Goal: Information Seeking & Learning: Find specific fact

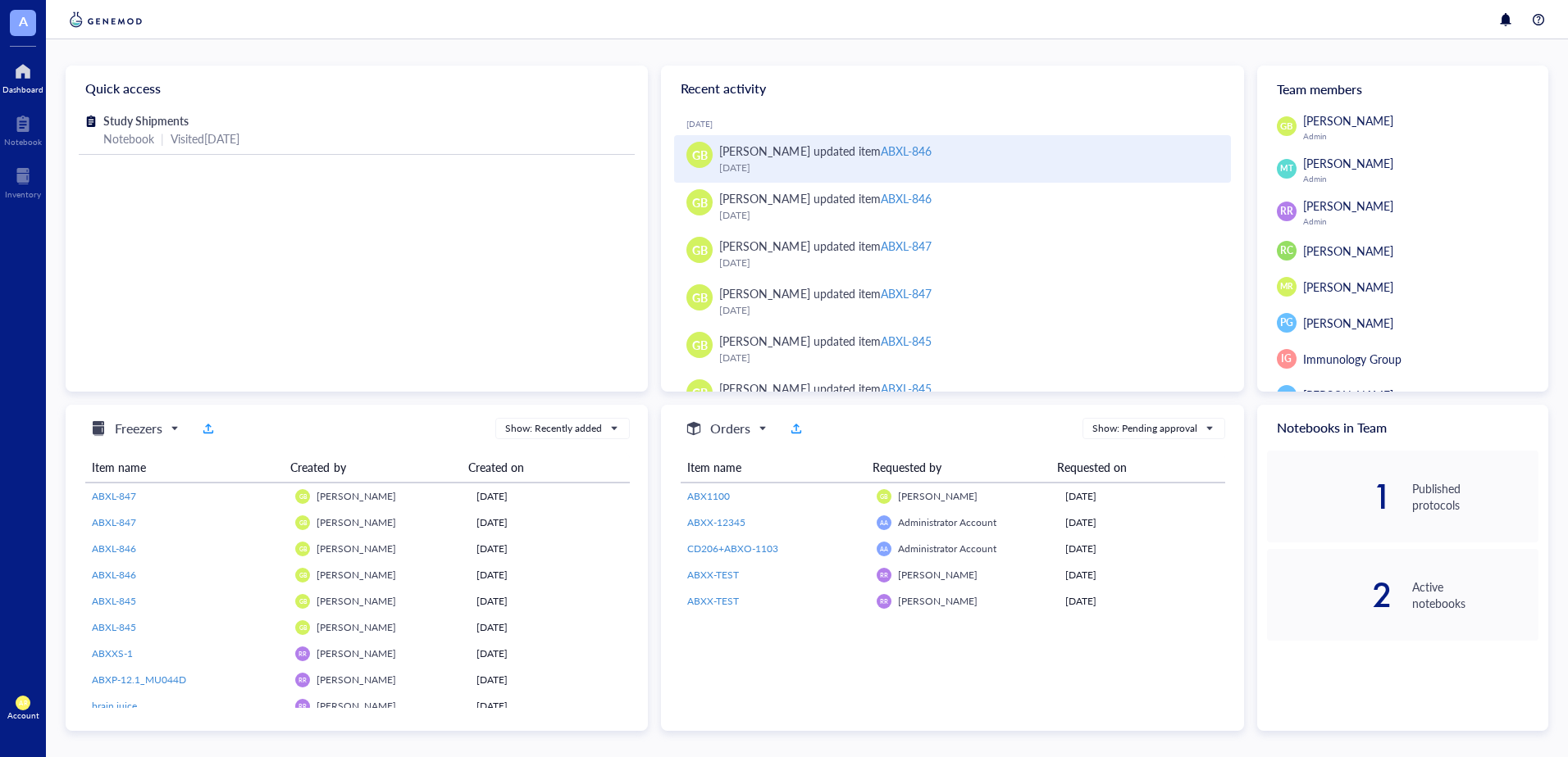
click at [883, 147] on div "ABXL-846" at bounding box center [905, 150] width 50 height 16
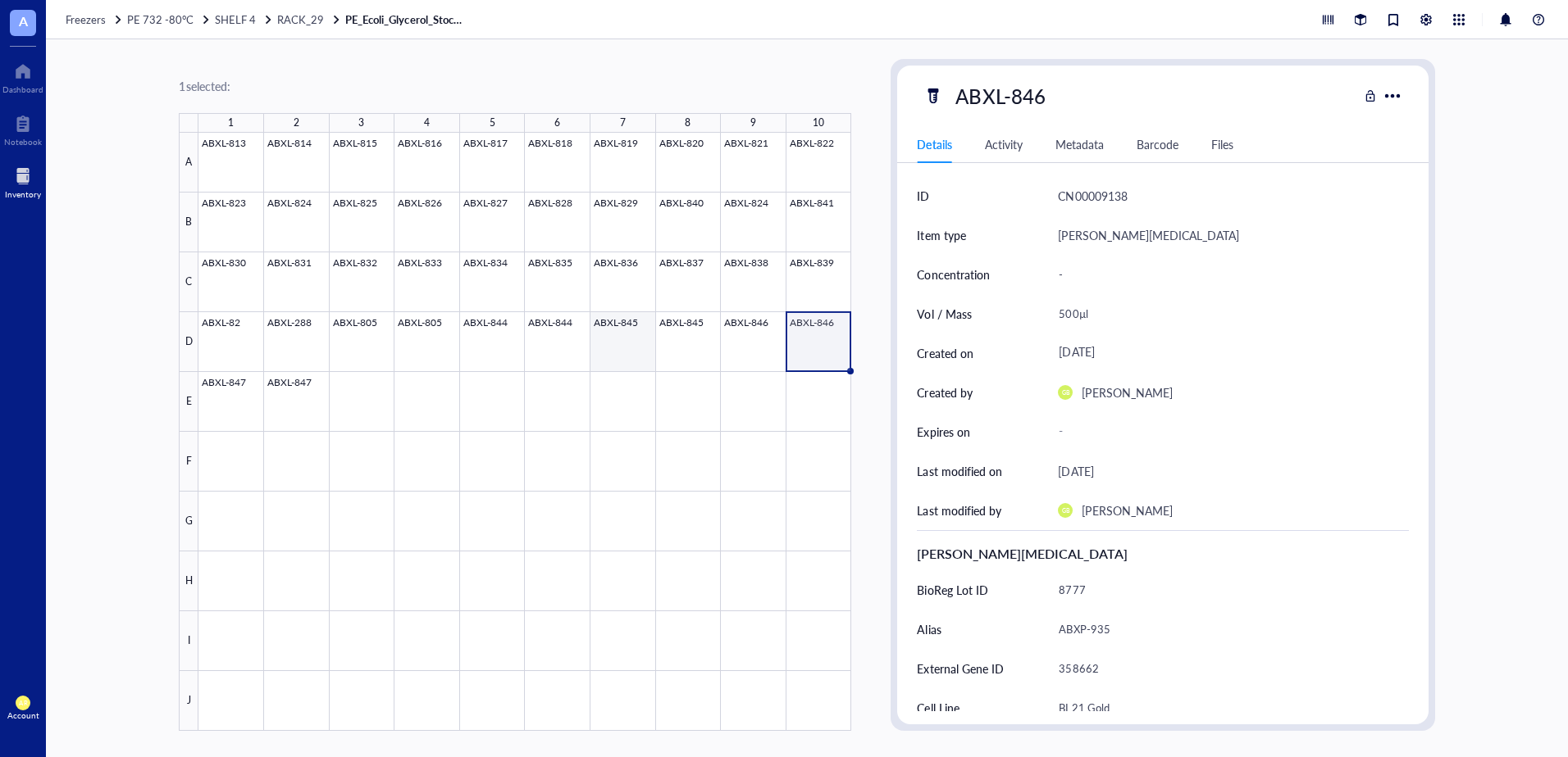
click at [621, 320] on div at bounding box center [525, 432] width 653 height 598
click at [1147, 146] on div "Barcode" at bounding box center [1157, 144] width 42 height 18
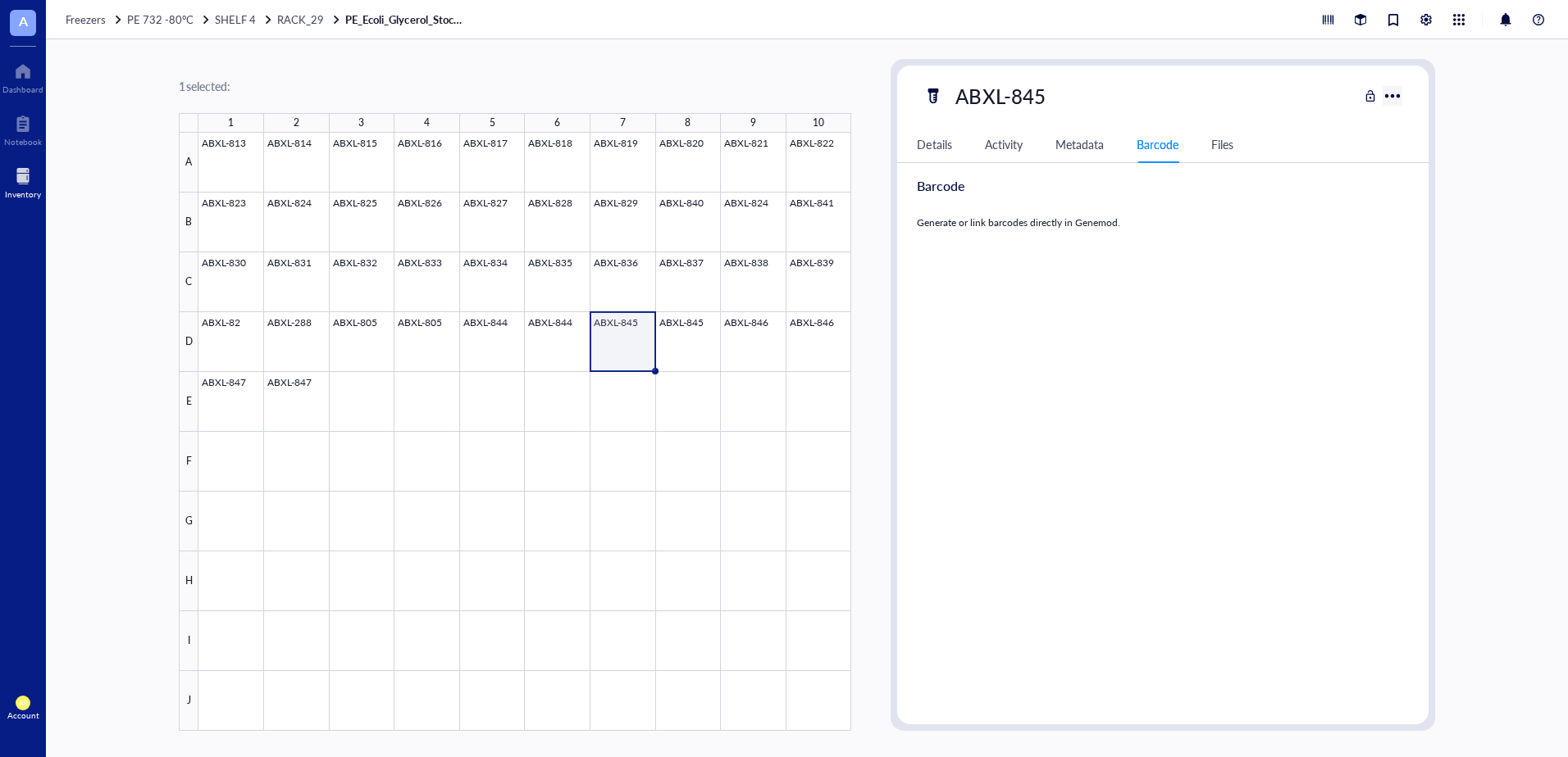
click at [1395, 100] on div at bounding box center [1392, 96] width 27 height 27
click at [1127, 326] on div "ID CN00009135 Item type Aro [MEDICAL_DATA] Concentration - Vol / Mass 500µl Cre…" at bounding box center [1163, 443] width 531 height 535
click at [940, 148] on div "Details" at bounding box center [933, 144] width 34 height 18
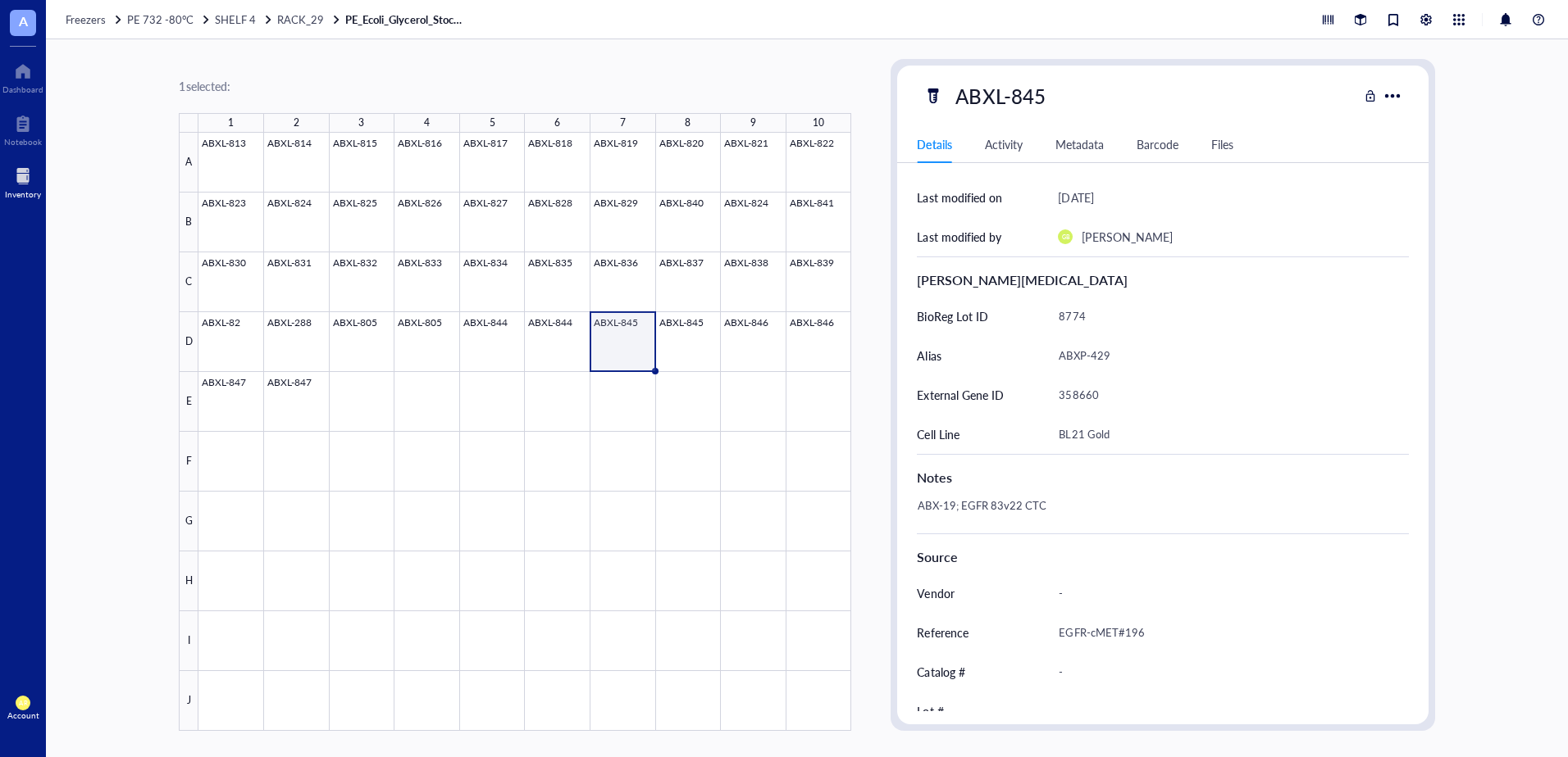
scroll to position [372, 0]
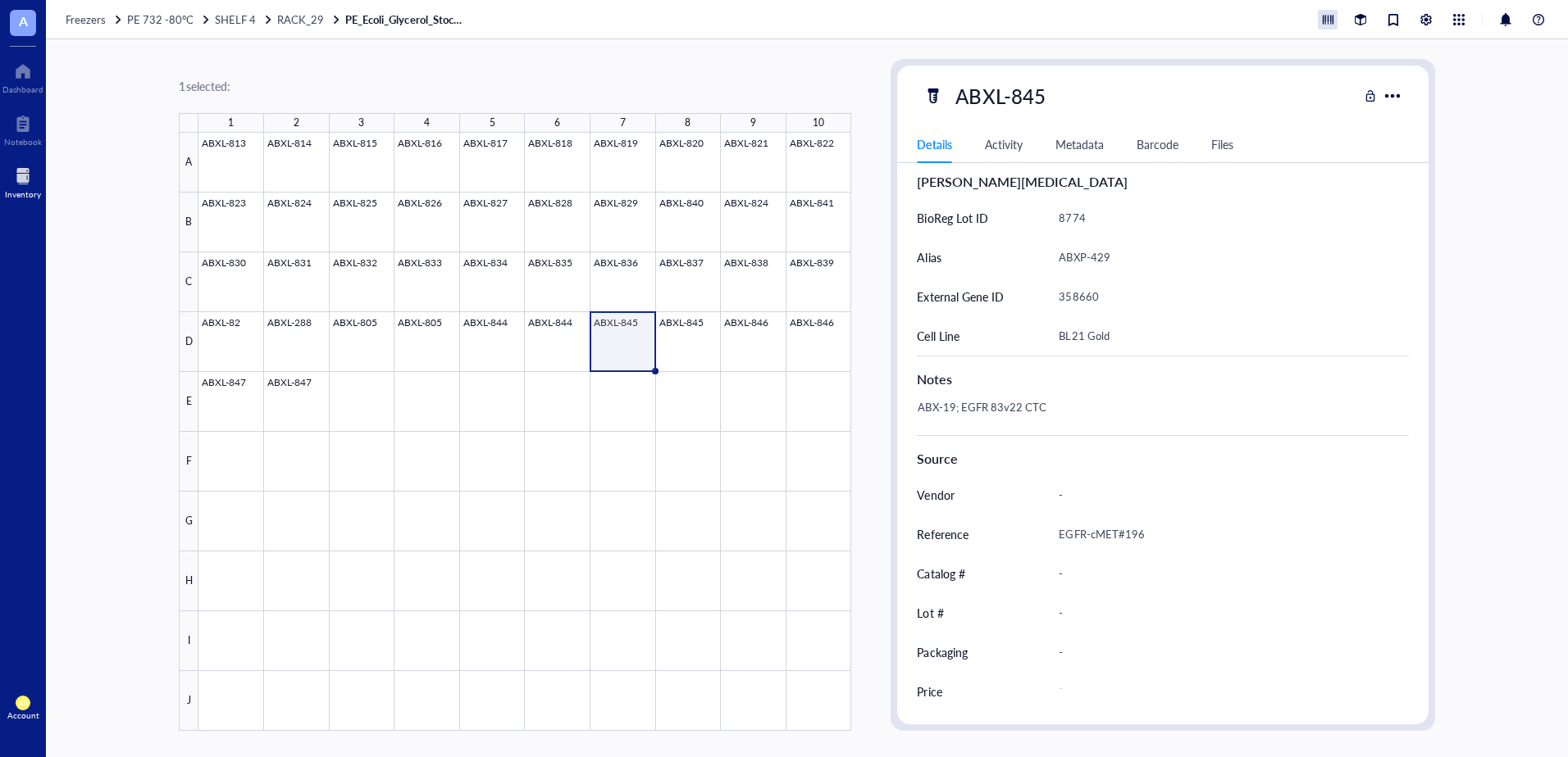
click at [1330, 18] on div at bounding box center [1327, 19] width 20 height 20
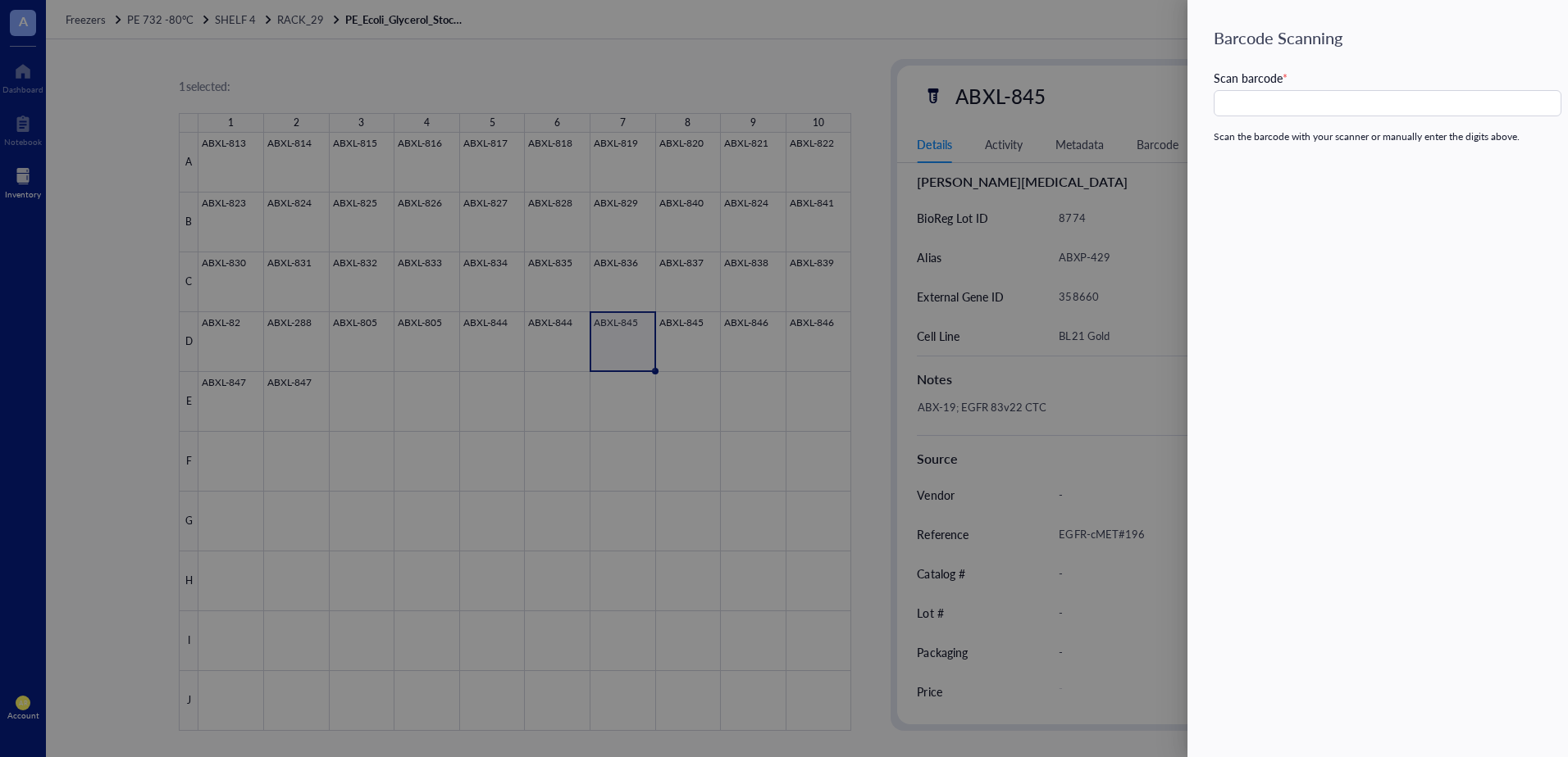
click at [1066, 20] on div at bounding box center [784, 378] width 1568 height 757
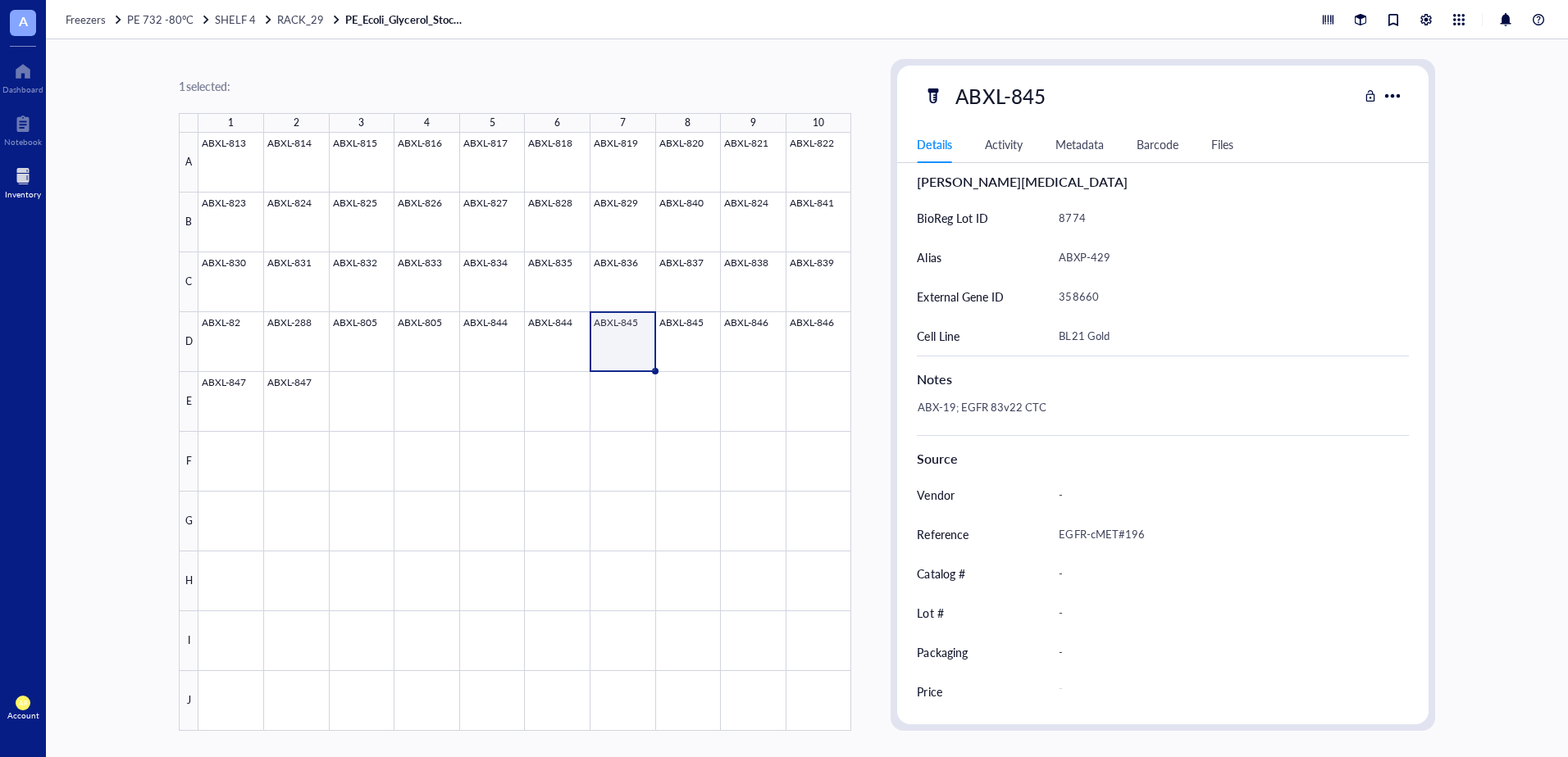
click at [1151, 150] on div "Barcode" at bounding box center [1157, 144] width 42 height 18
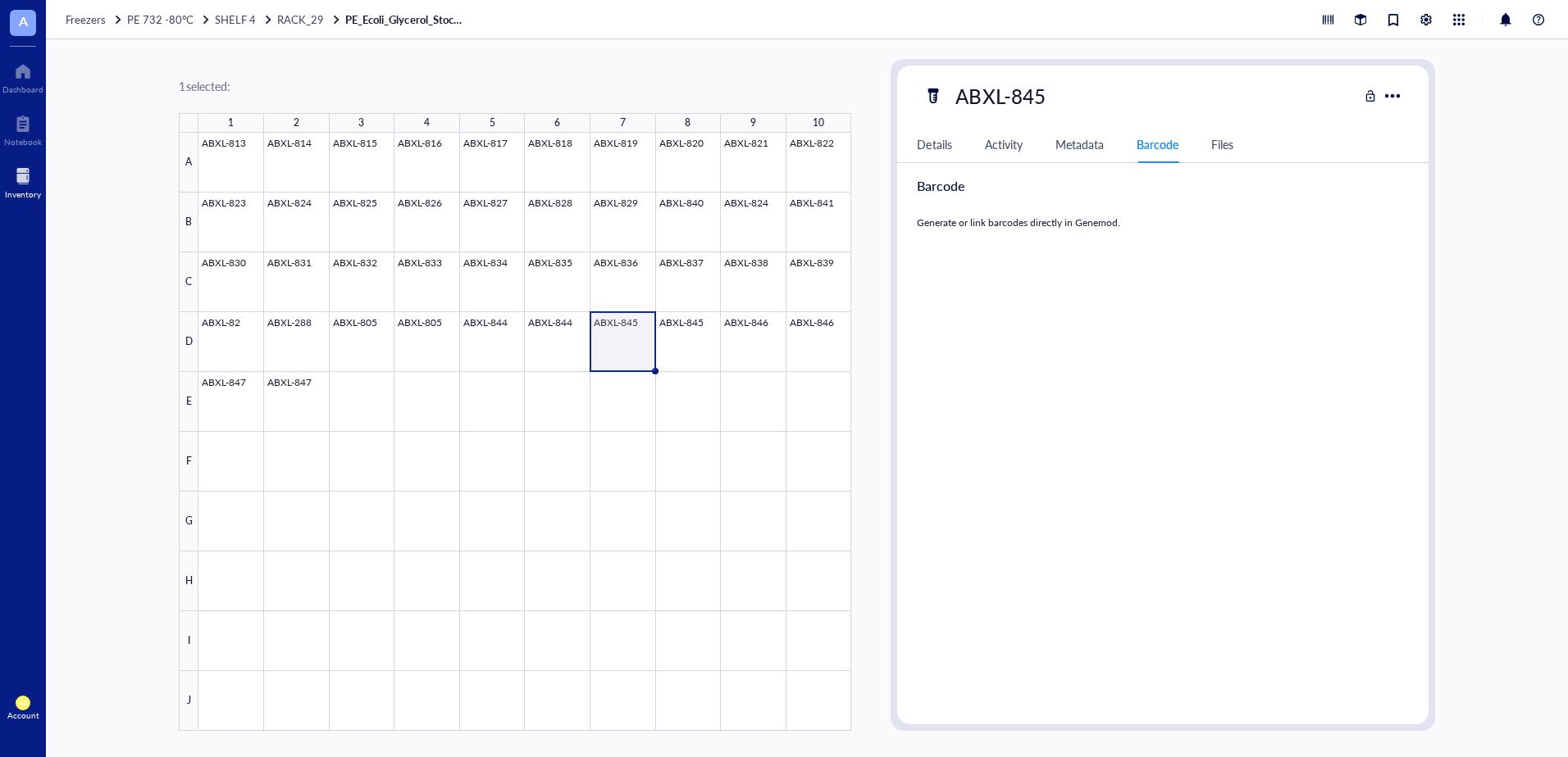
click at [618, 339] on div at bounding box center [525, 432] width 653 height 598
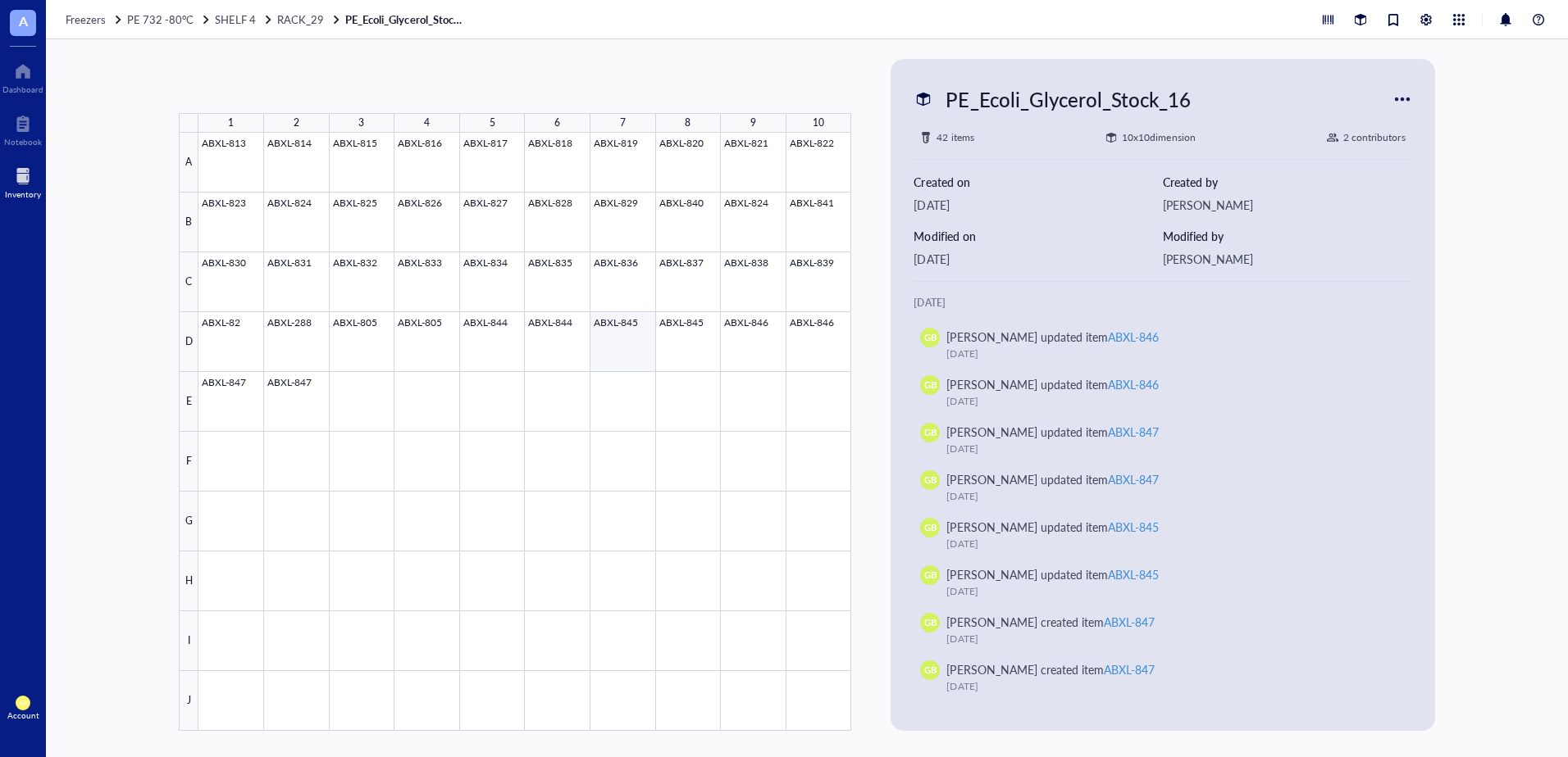
click at [615, 331] on div at bounding box center [525, 432] width 653 height 598
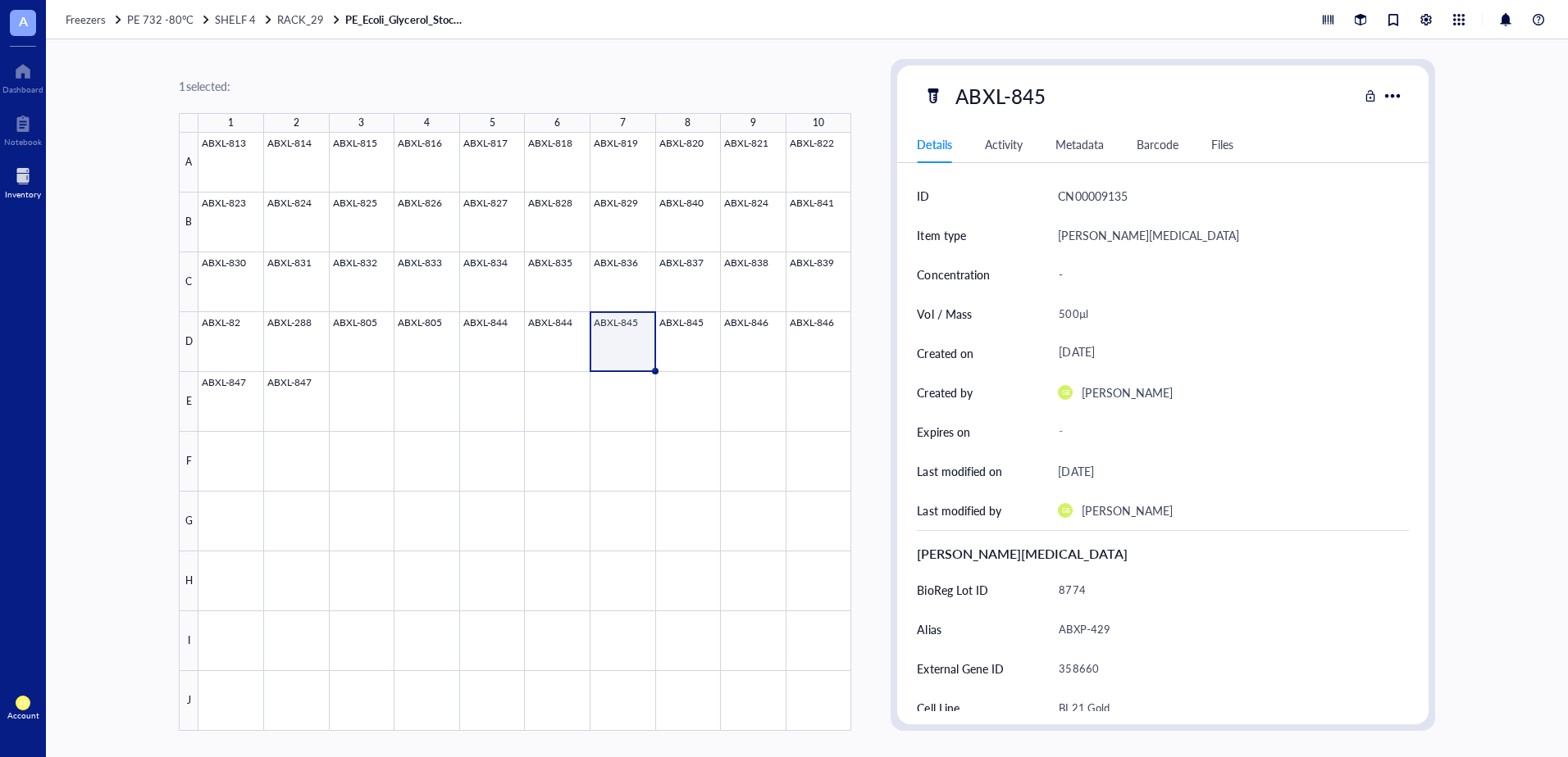
drag, startPoint x: 619, startPoint y: 328, endPoint x: 610, endPoint y: 325, distance: 9.5
click at [610, 325] on div at bounding box center [525, 432] width 653 height 598
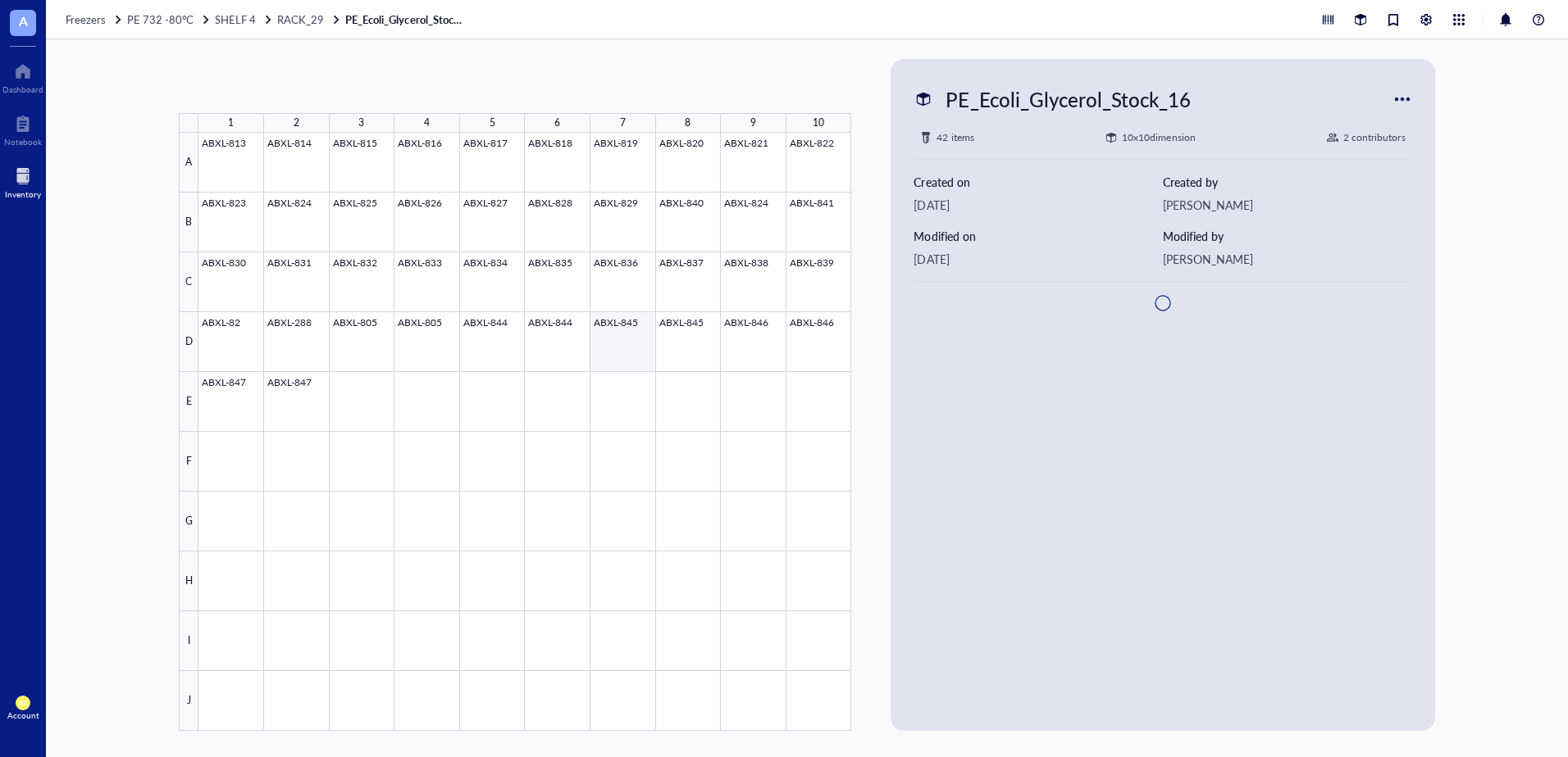
click at [610, 325] on div at bounding box center [525, 432] width 653 height 598
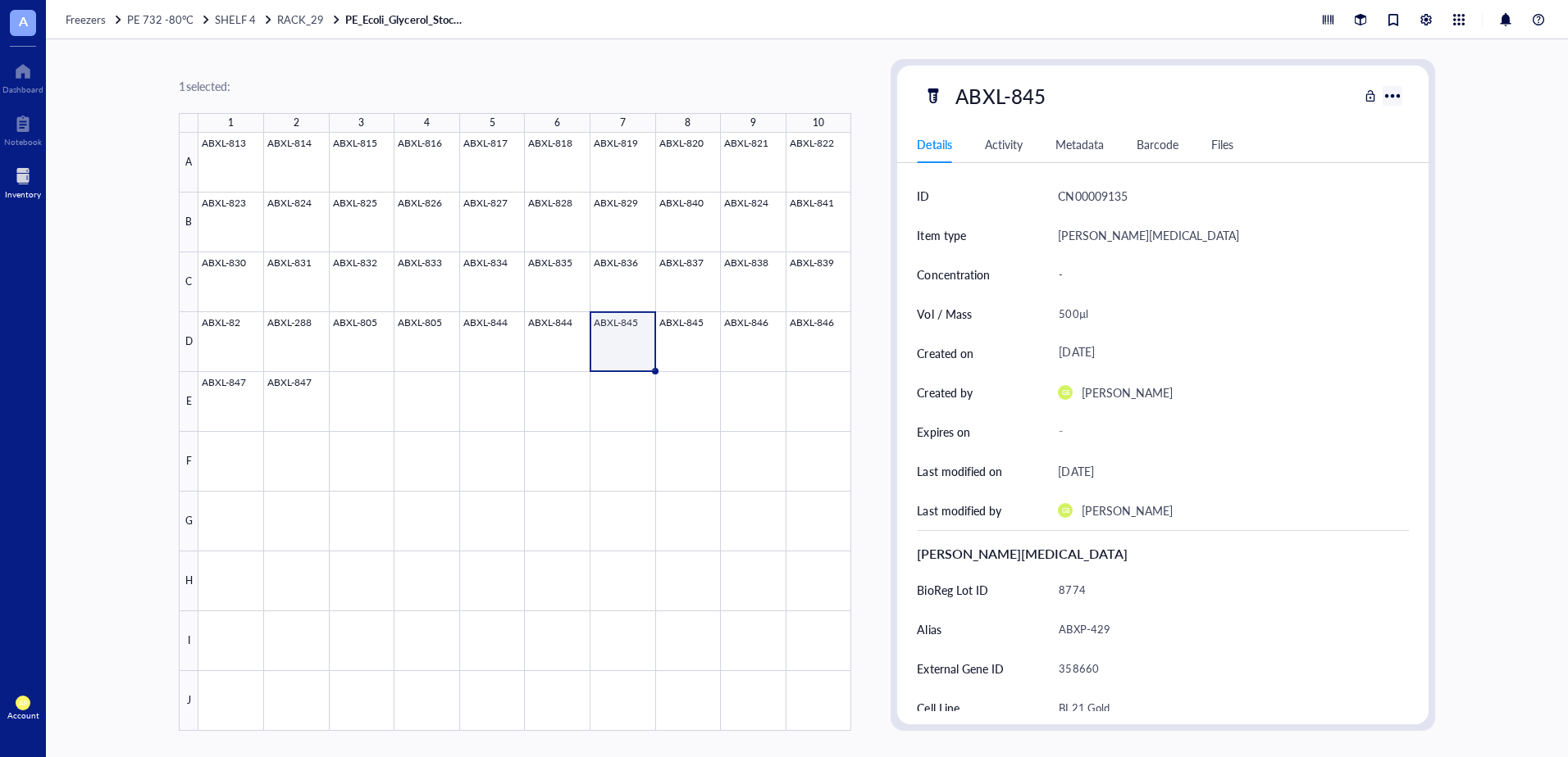
click at [1397, 94] on div at bounding box center [1392, 96] width 27 height 27
click at [1402, 122] on div "Print" at bounding box center [1406, 124] width 23 height 15
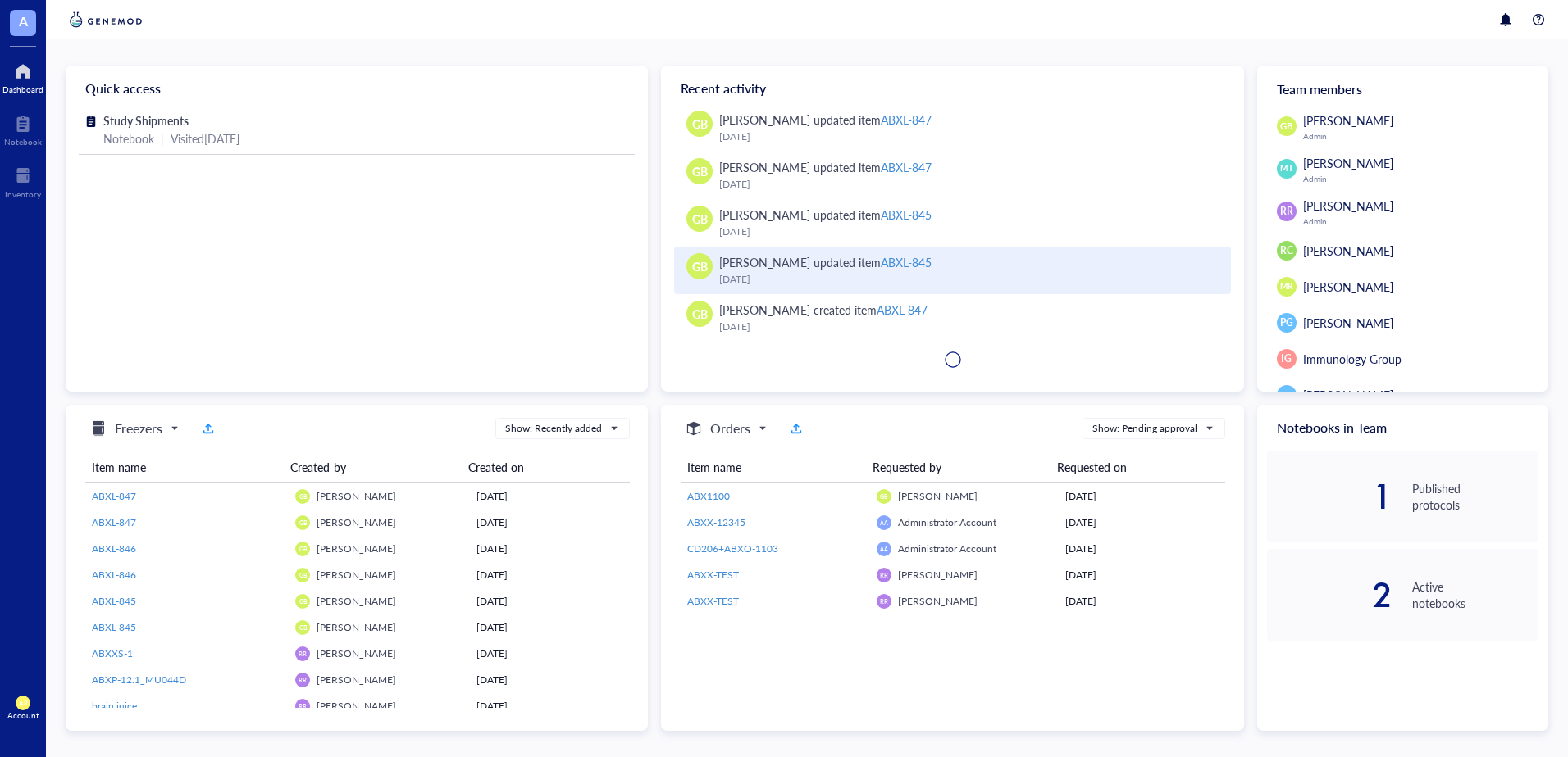
scroll to position [128, 0]
click at [893, 263] on div "ABXL-845" at bounding box center [905, 260] width 50 height 16
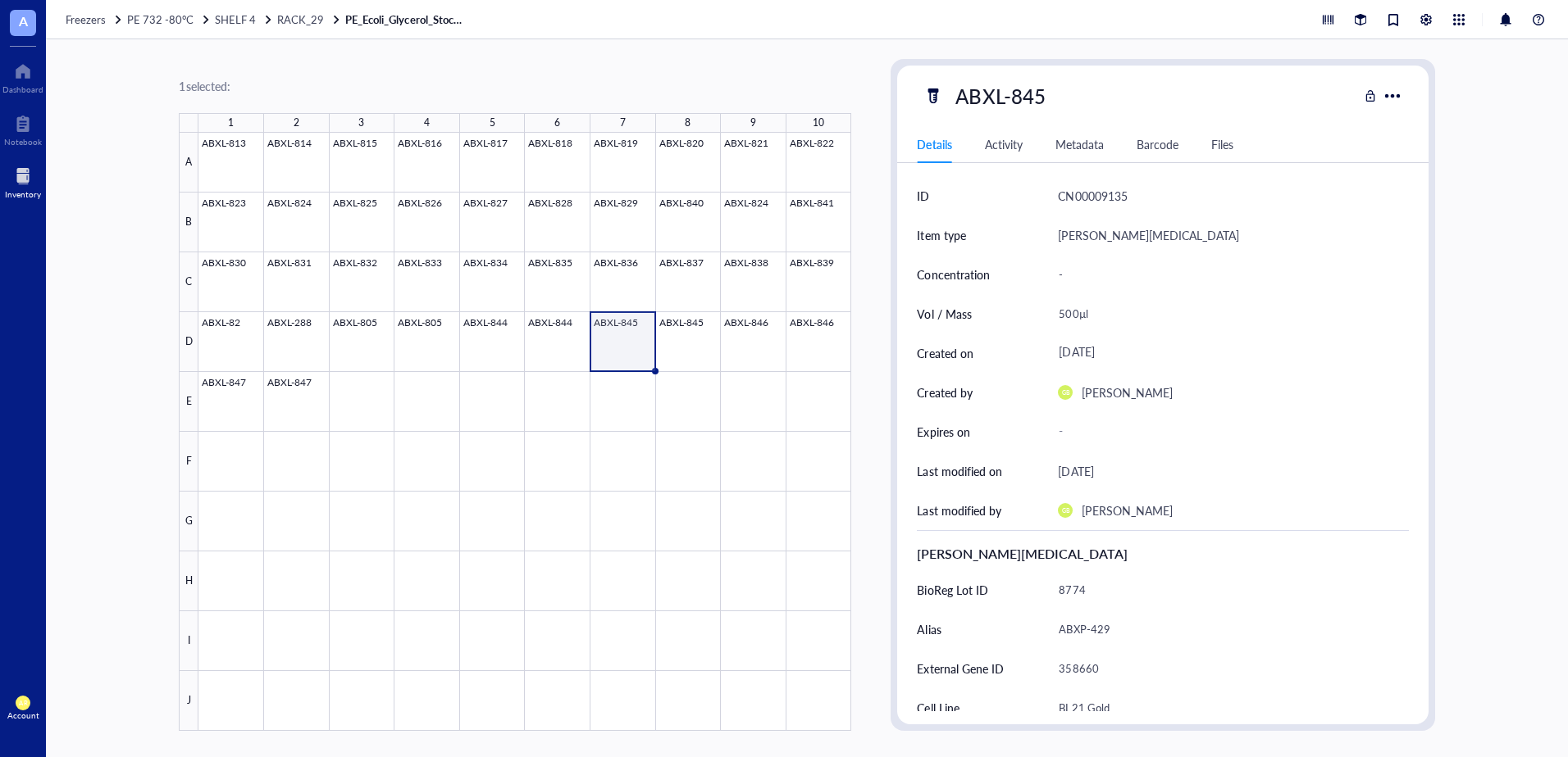
click at [1152, 149] on div "Barcode" at bounding box center [1157, 144] width 42 height 18
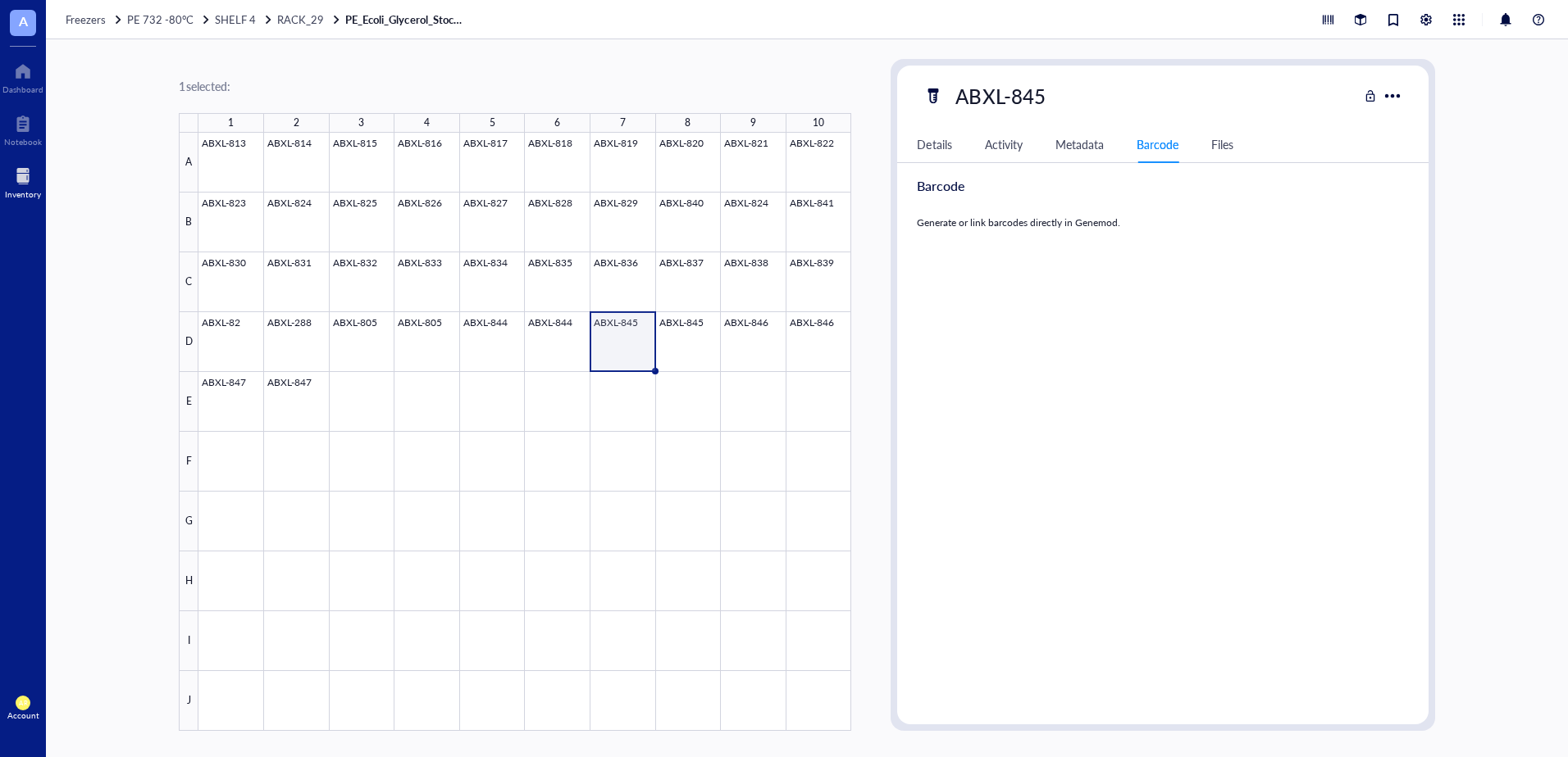
click at [973, 234] on div "ID CN00009135 Item type Aro [MEDICAL_DATA] Concentration - Vol / Mass 500µl Cre…" at bounding box center [1163, 443] width 531 height 535
click at [1174, 369] on div "ID CN00009135 Item type Aro [MEDICAL_DATA] Concentration - Vol / Mass 500µl Cre…" at bounding box center [1163, 443] width 531 height 535
click at [1369, 642] on div "ID CN00009135 Item type Aro [MEDICAL_DATA] Concentration - Vol / Mass 500µl Cre…" at bounding box center [1163, 443] width 531 height 535
click at [632, 329] on div at bounding box center [525, 432] width 653 height 598
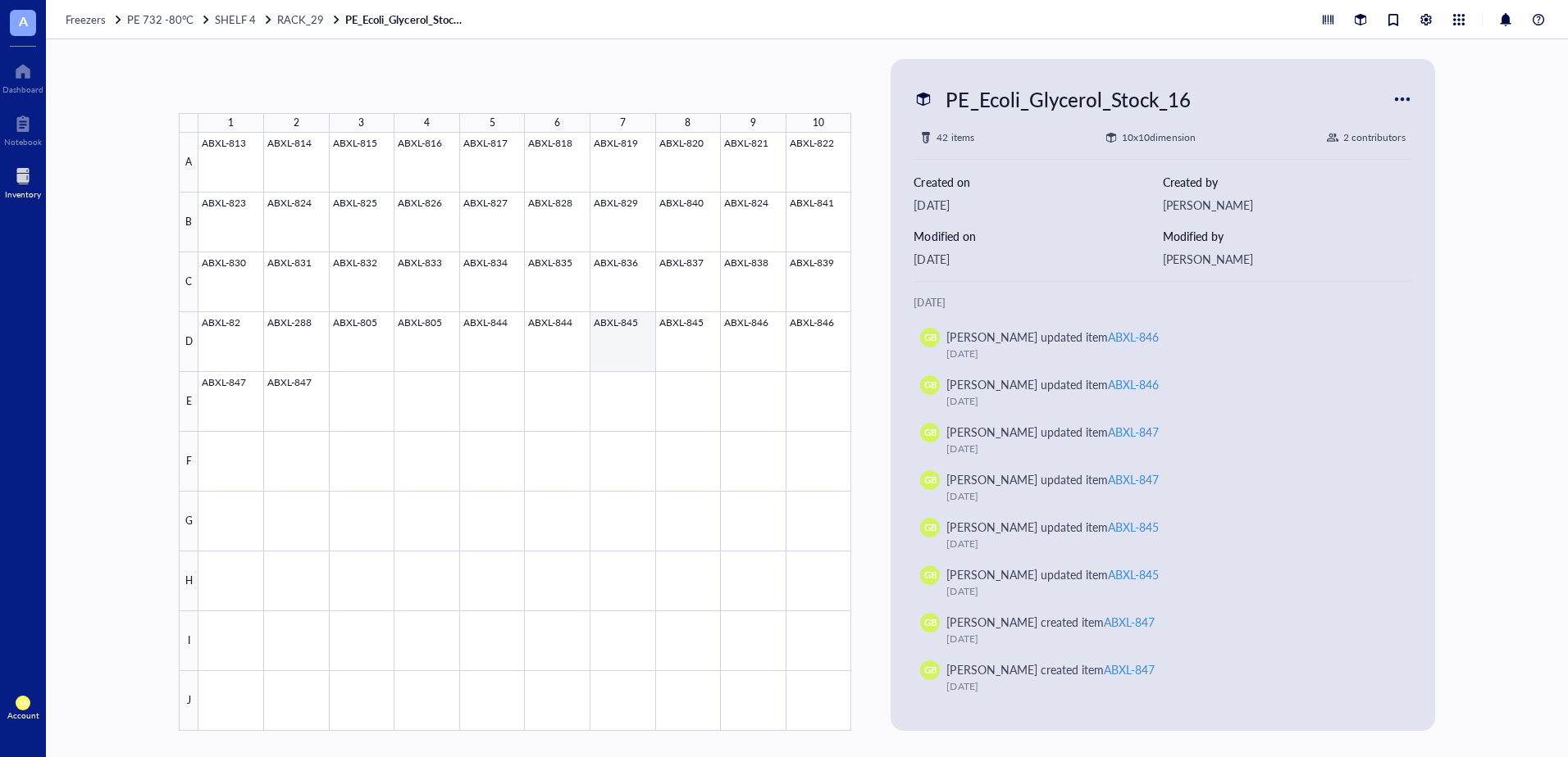
click at [632, 329] on div at bounding box center [525, 432] width 653 height 598
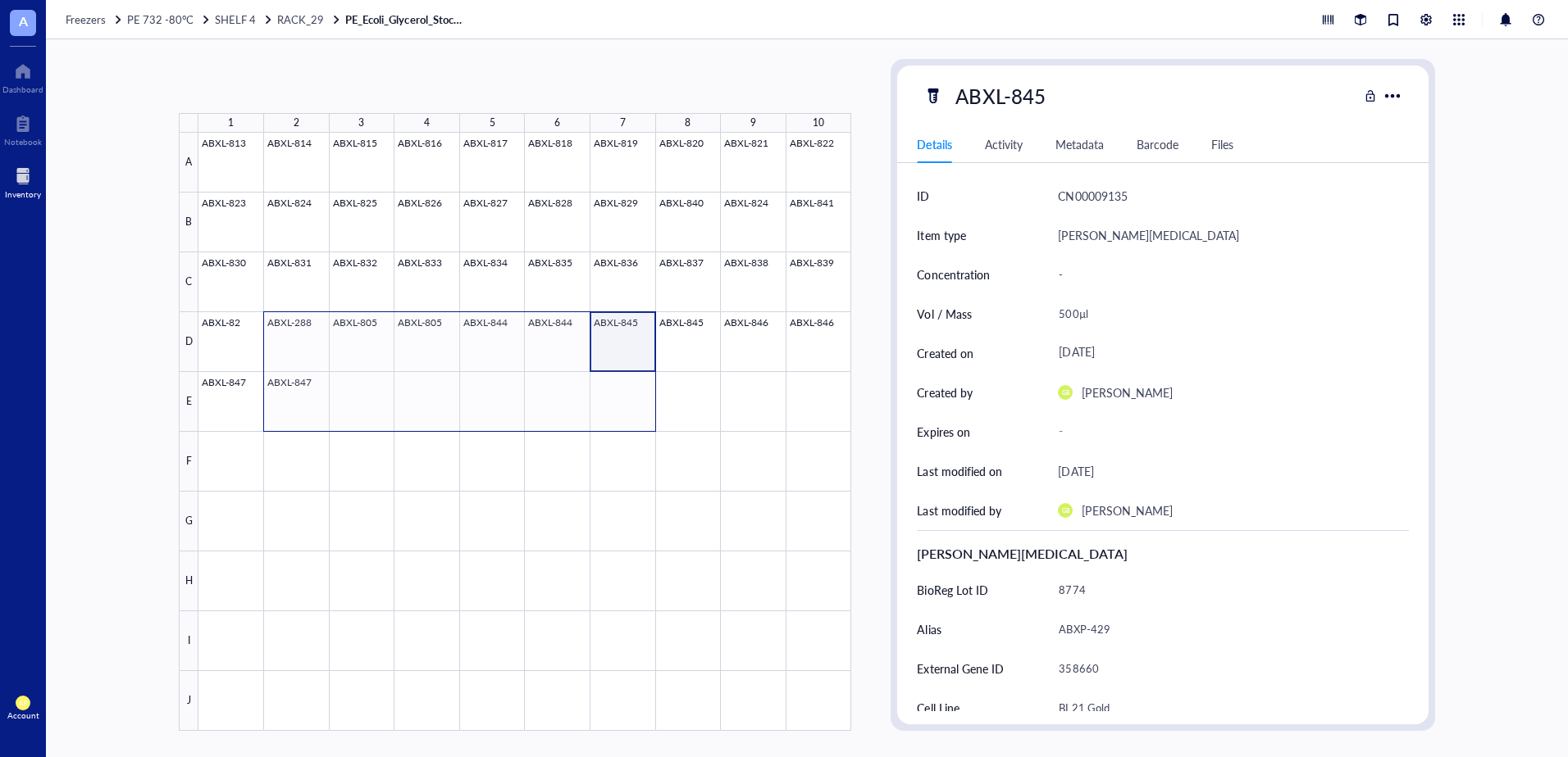
click at [308, 388] on div at bounding box center [525, 432] width 653 height 598
click at [625, 340] on div at bounding box center [525, 432] width 653 height 598
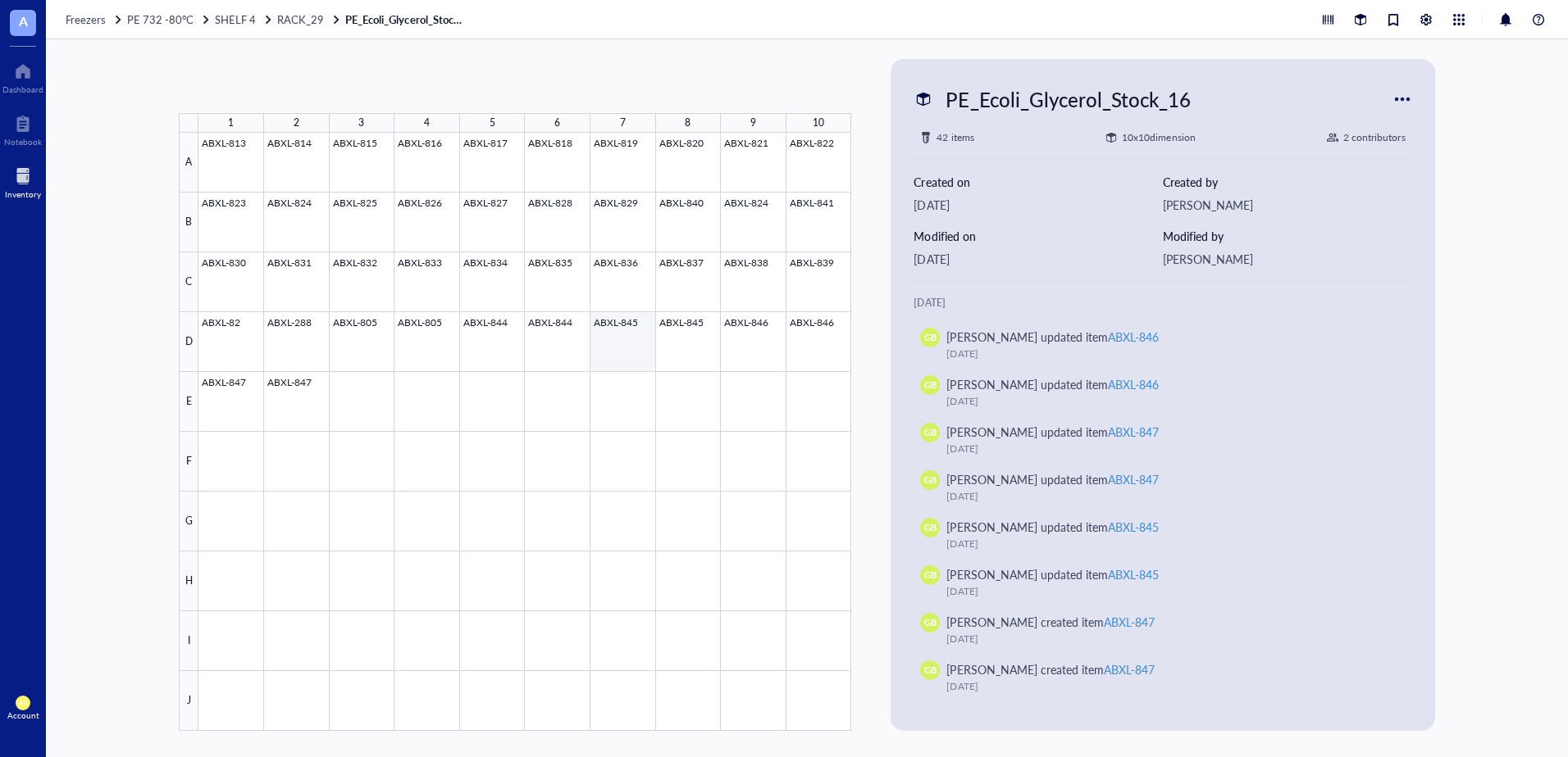
drag, startPoint x: 608, startPoint y: 333, endPoint x: 671, endPoint y: 333, distance: 63.0
click at [608, 332] on div at bounding box center [525, 432] width 653 height 598
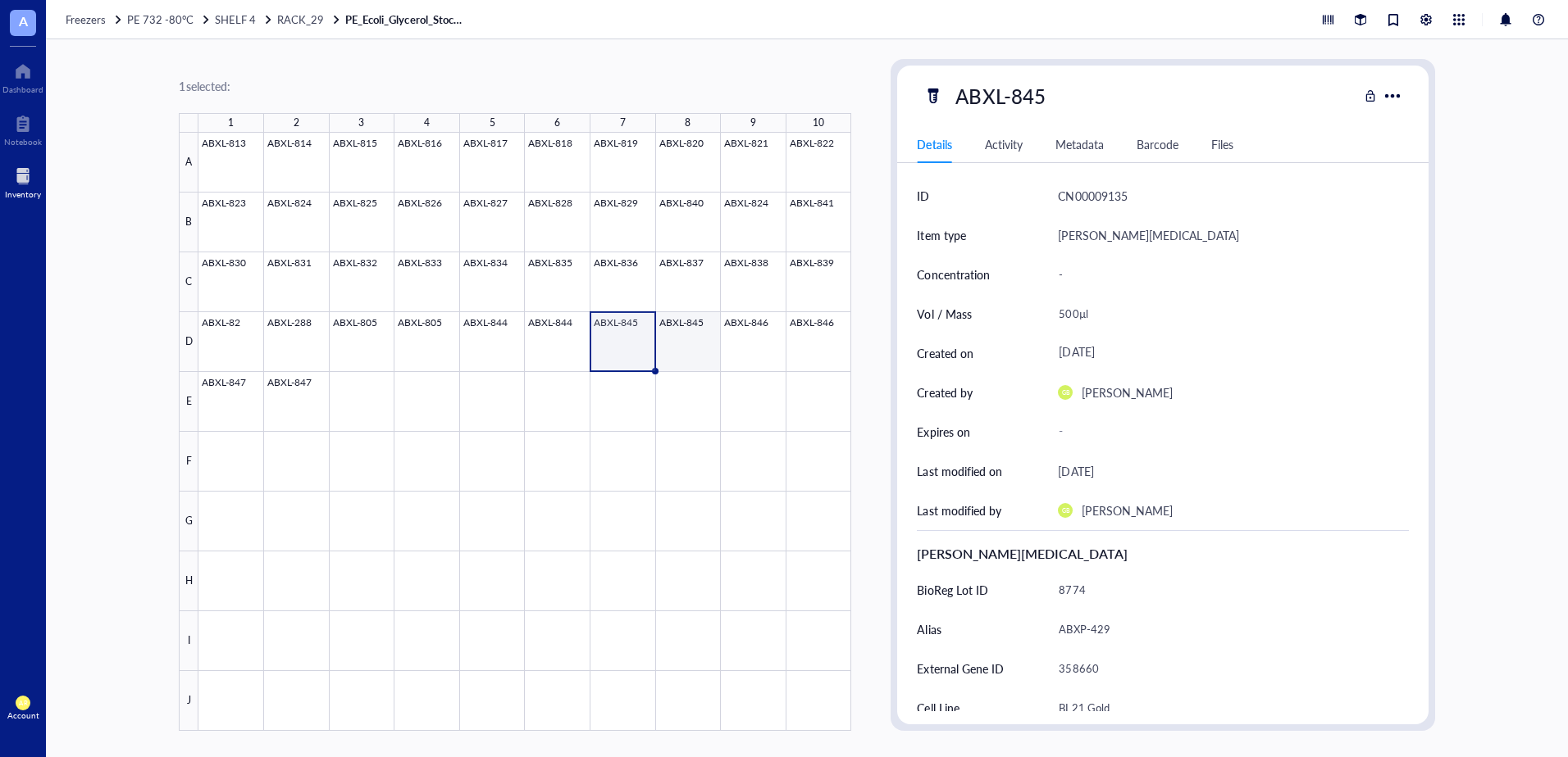
click at [680, 341] on div at bounding box center [525, 432] width 653 height 598
click at [634, 336] on div at bounding box center [525, 432] width 653 height 598
drag, startPoint x: 632, startPoint y: 342, endPoint x: 797, endPoint y: 353, distance: 165.4
click at [797, 353] on div at bounding box center [525, 432] width 653 height 598
click at [1164, 146] on div "Barcode" at bounding box center [1157, 144] width 42 height 18
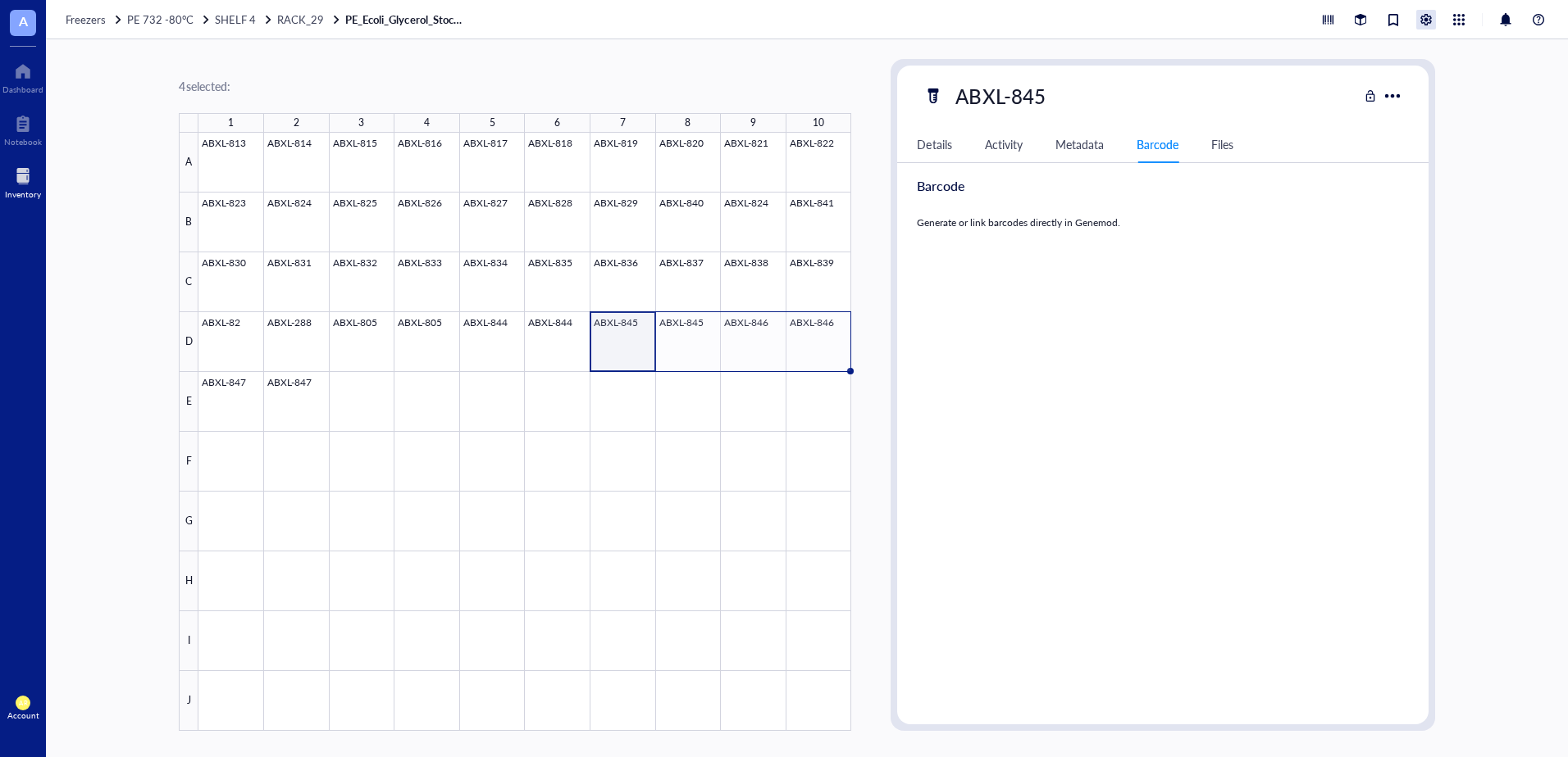
click at [1429, 18] on div at bounding box center [1425, 19] width 20 height 20
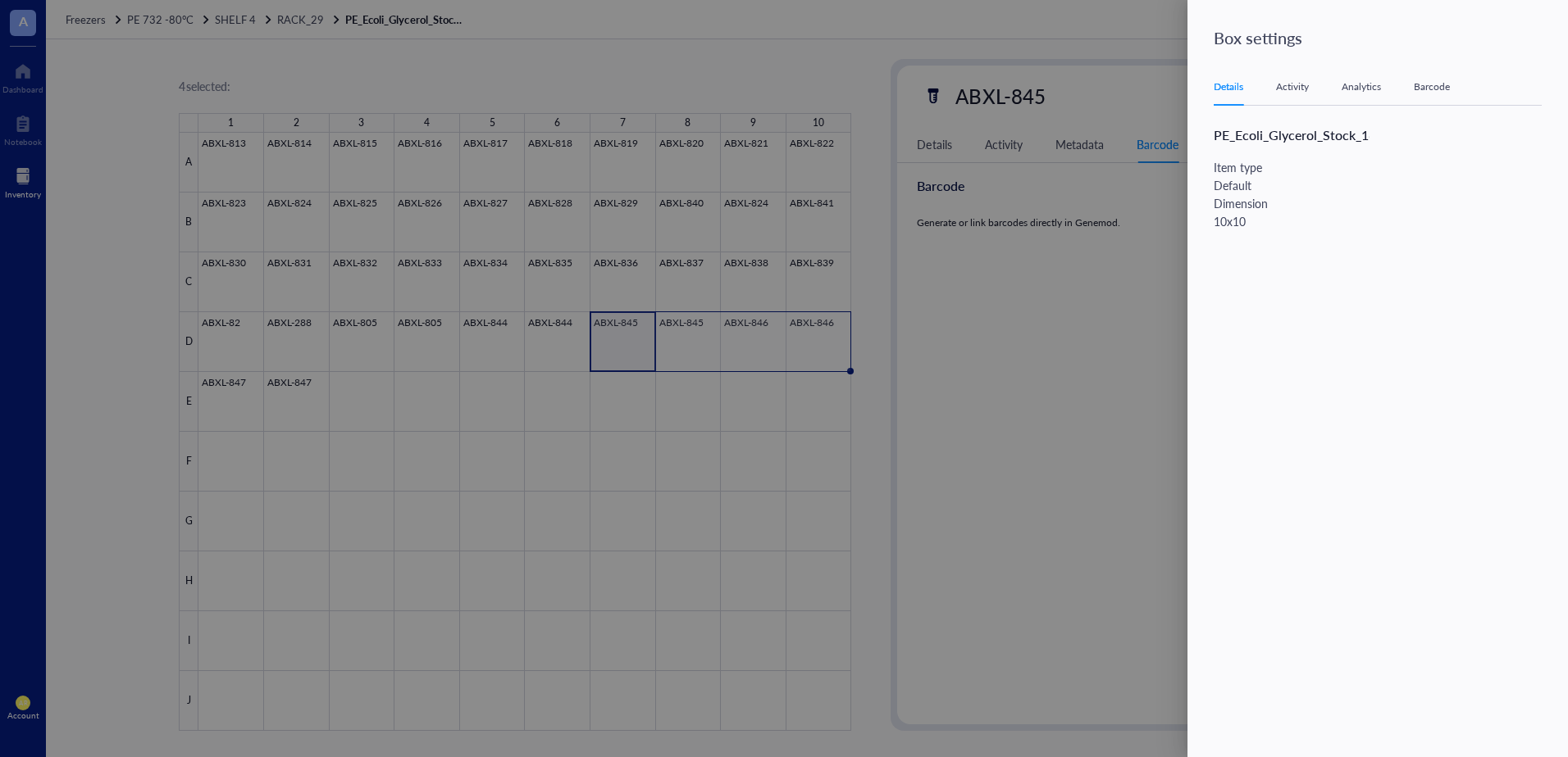
click at [1431, 85] on div "Barcode" at bounding box center [1432, 87] width 36 height 16
click at [597, 408] on div at bounding box center [784, 378] width 1568 height 757
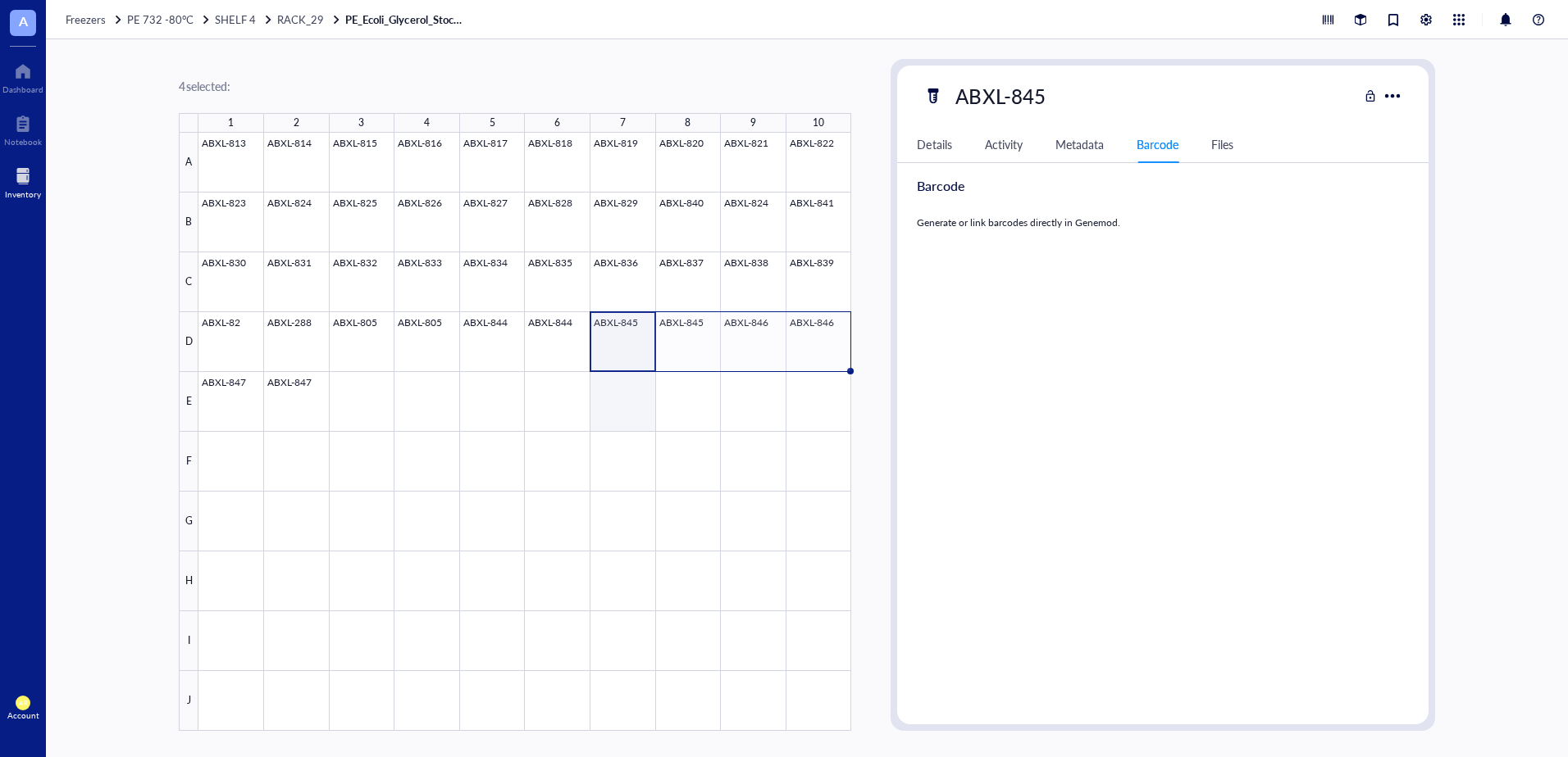
click at [628, 407] on div at bounding box center [525, 432] width 653 height 598
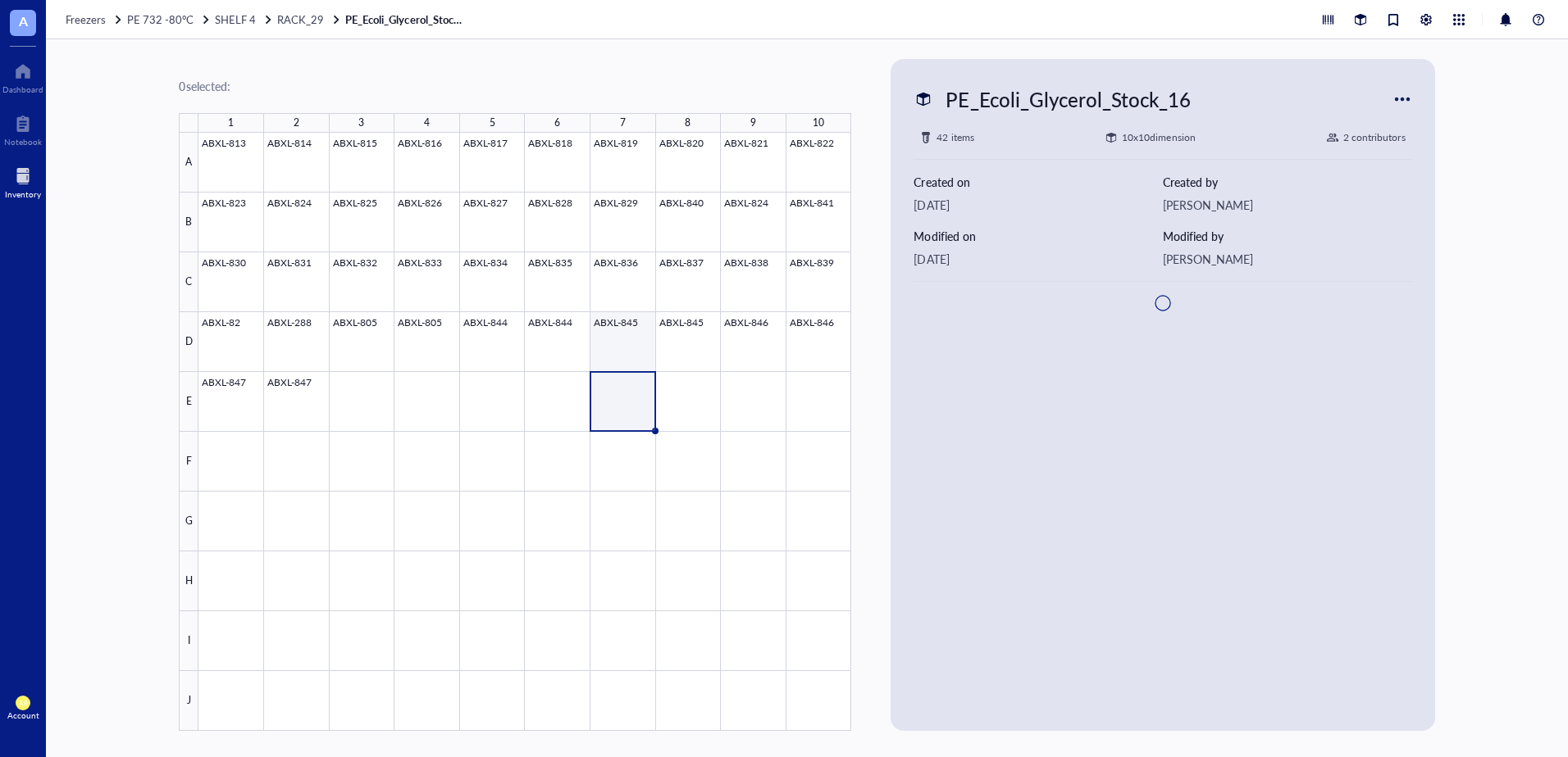
click at [621, 340] on div at bounding box center [525, 432] width 653 height 598
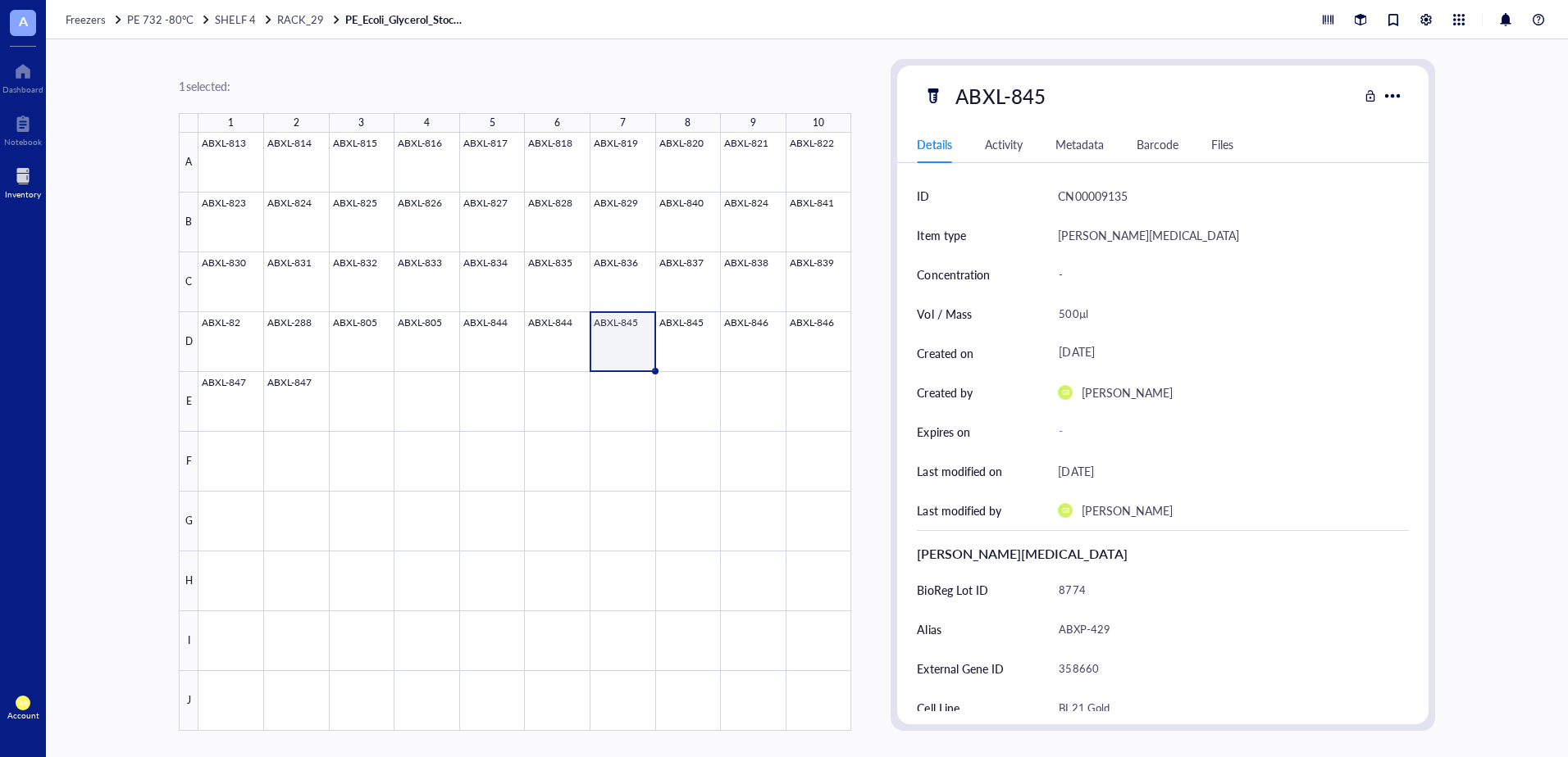
click at [29, 702] on span "AR" at bounding box center [23, 704] width 15 height 15
click at [81, 738] on link "Logout" at bounding box center [108, 735] width 94 height 29
